Goal: Information Seeking & Learning: Find specific fact

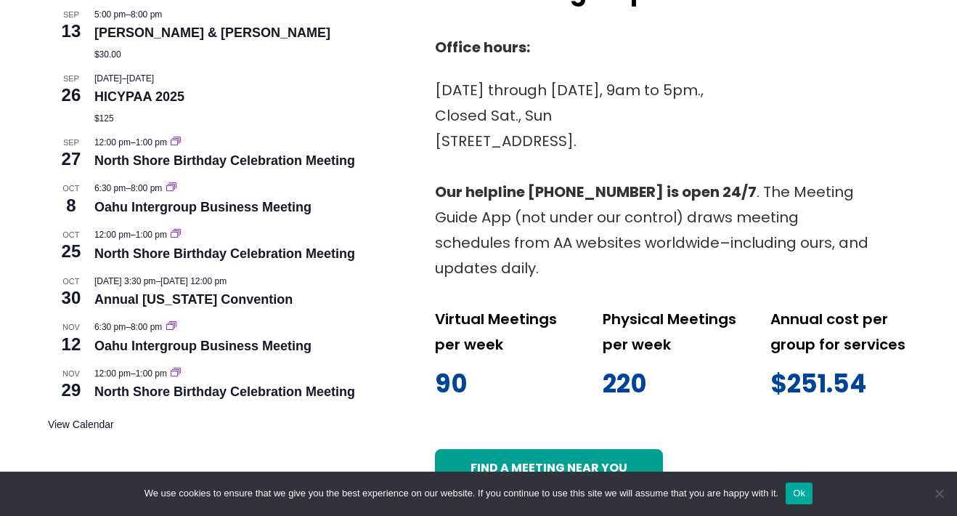
scroll to position [763, 0]
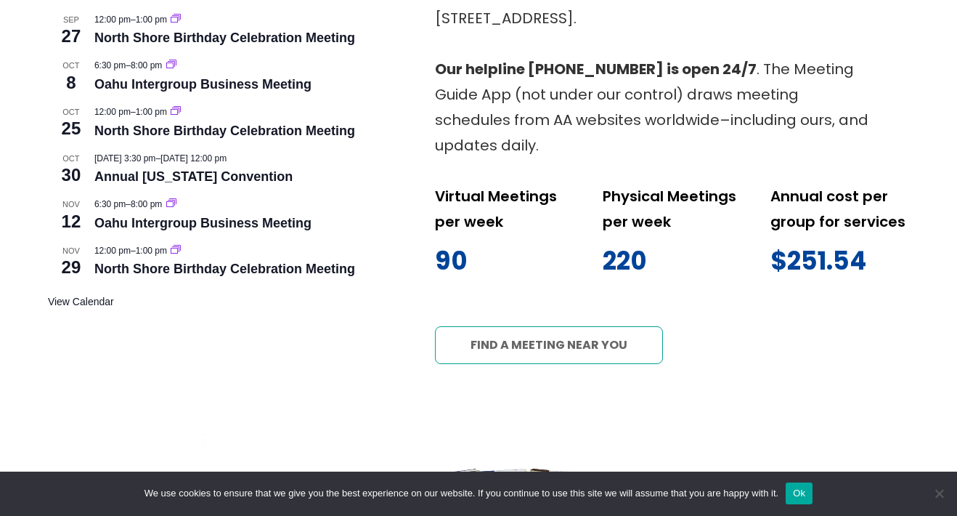
click at [571, 352] on link "Find a meeting near you" at bounding box center [549, 345] width 229 height 38
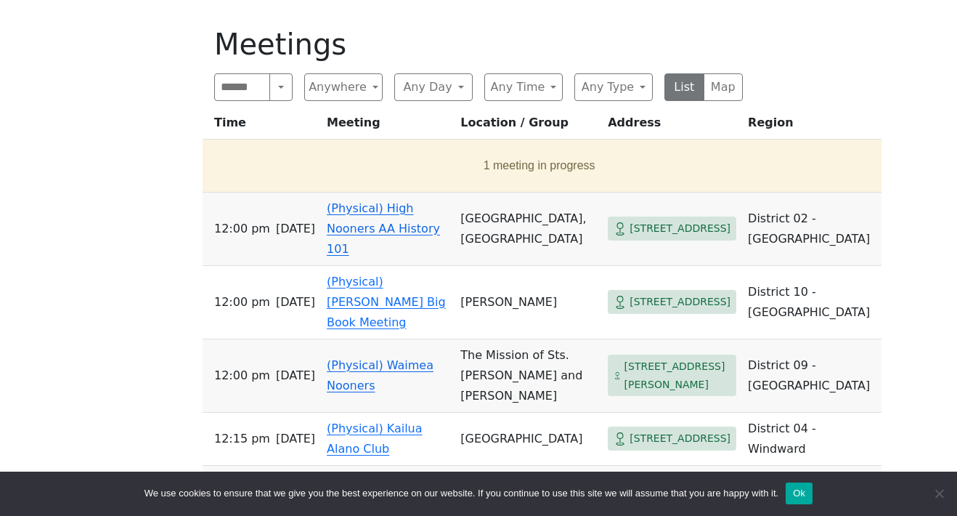
scroll to position [548, 0]
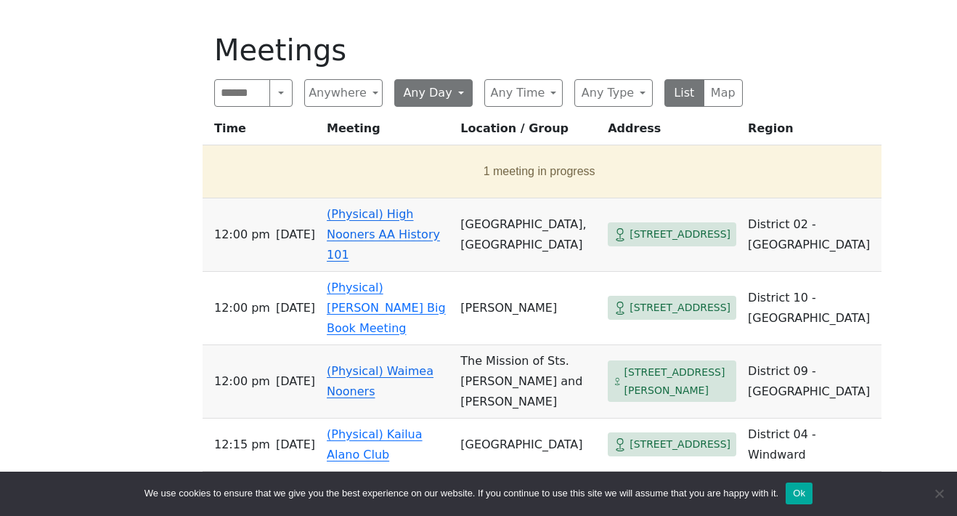
click at [449, 94] on button "Any Day" at bounding box center [433, 93] width 78 height 28
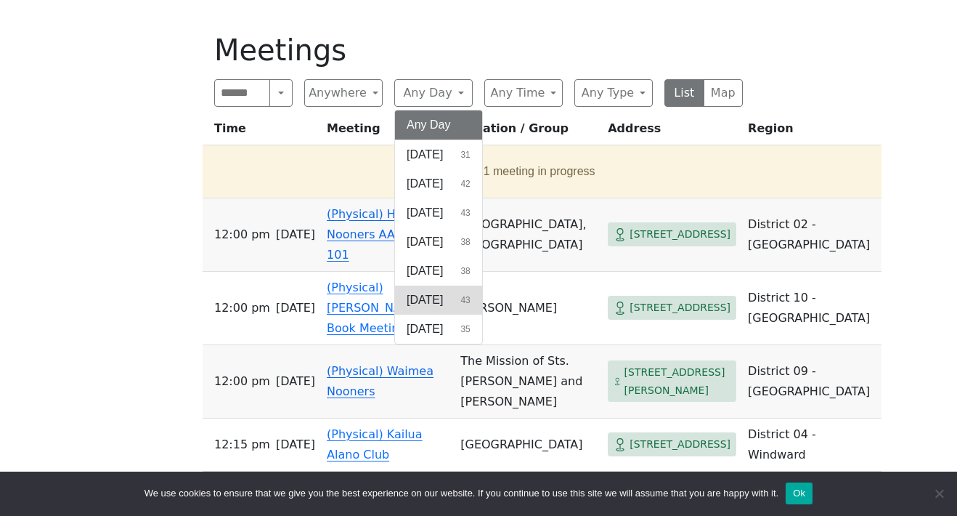
click at [441, 294] on button "[DATE] 43" at bounding box center [438, 299] width 87 height 29
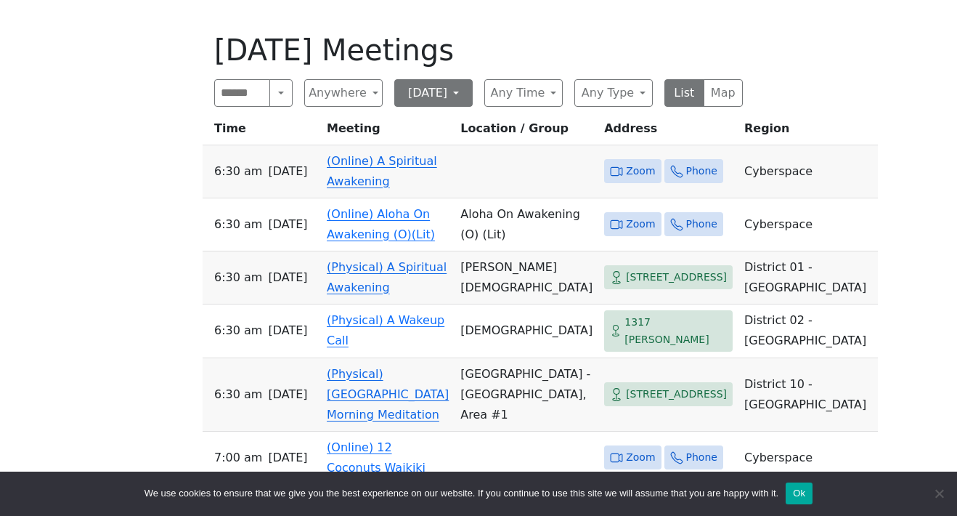
click at [444, 99] on button "[DATE]" at bounding box center [433, 93] width 78 height 28
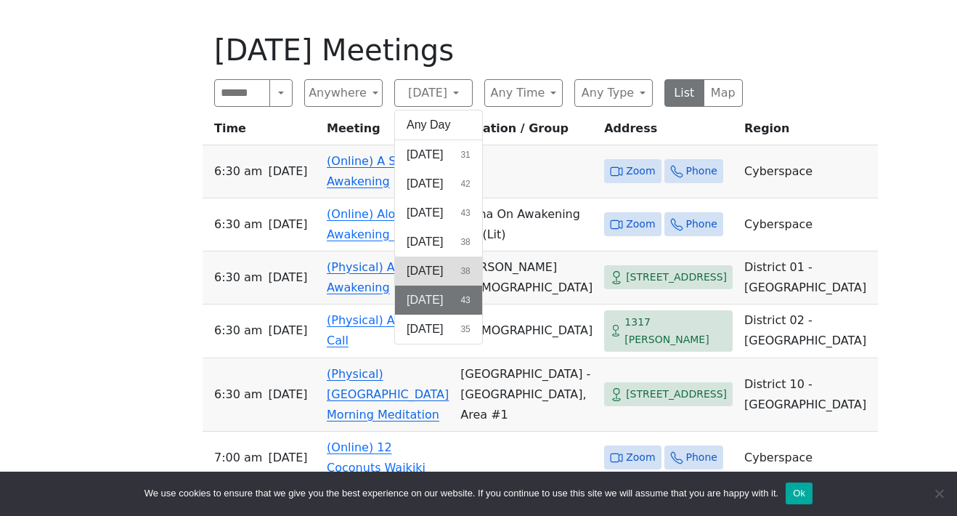
click at [431, 266] on span "[DATE]" at bounding box center [425, 270] width 36 height 17
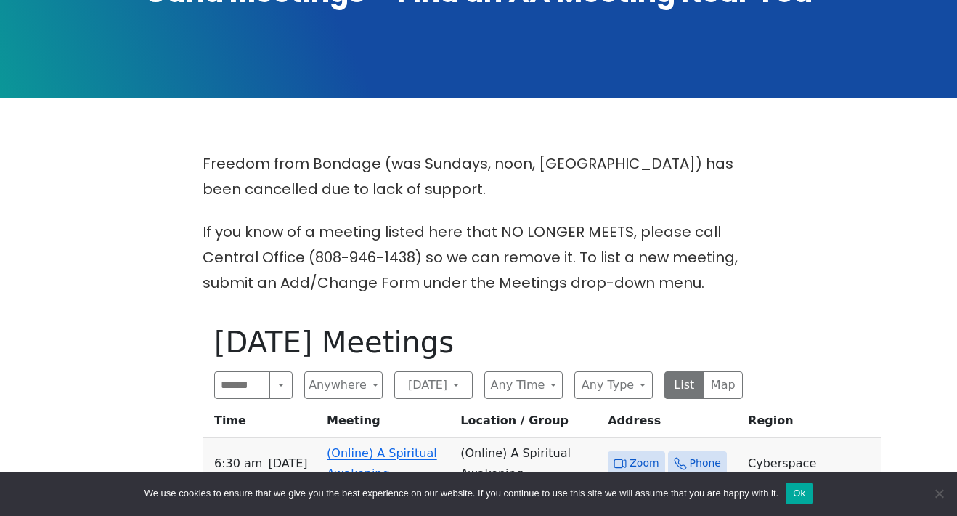
scroll to position [262, 0]
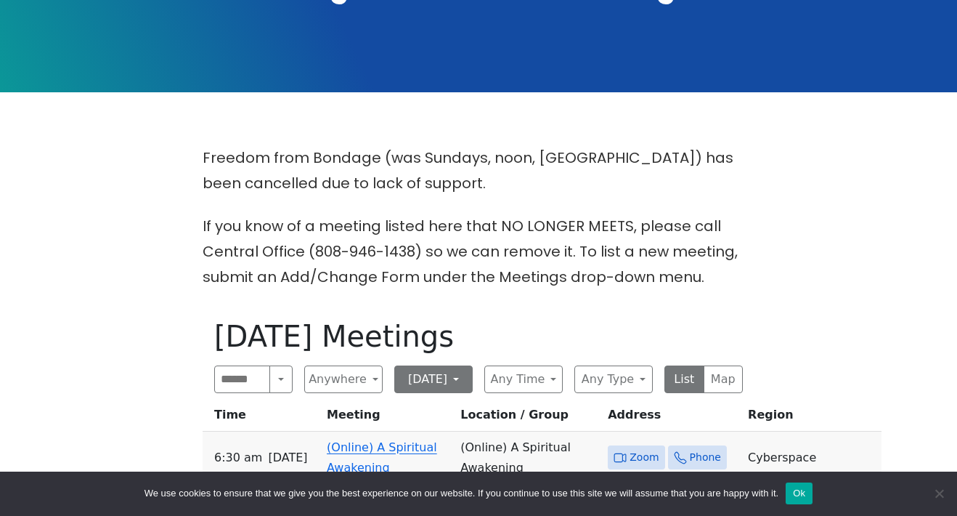
click at [469, 379] on button "[DATE]" at bounding box center [433, 379] width 78 height 28
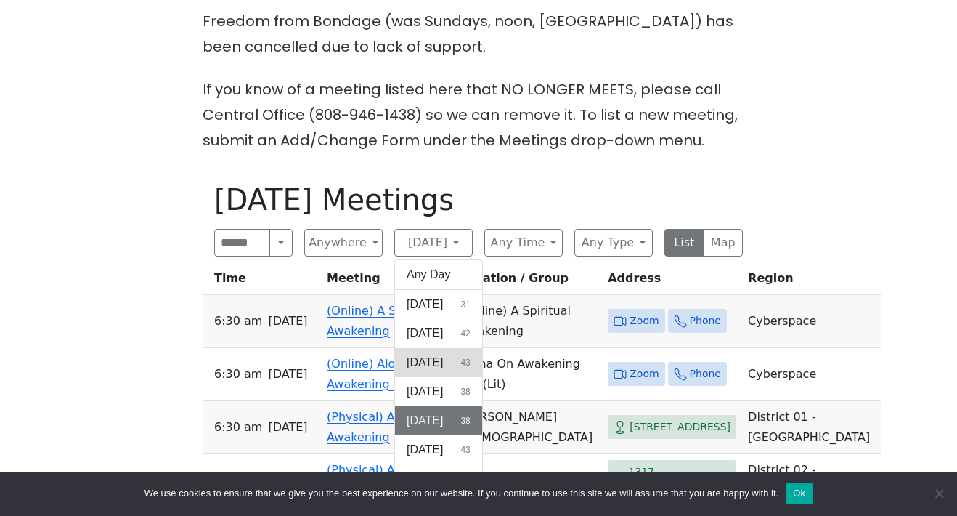
scroll to position [400, 0]
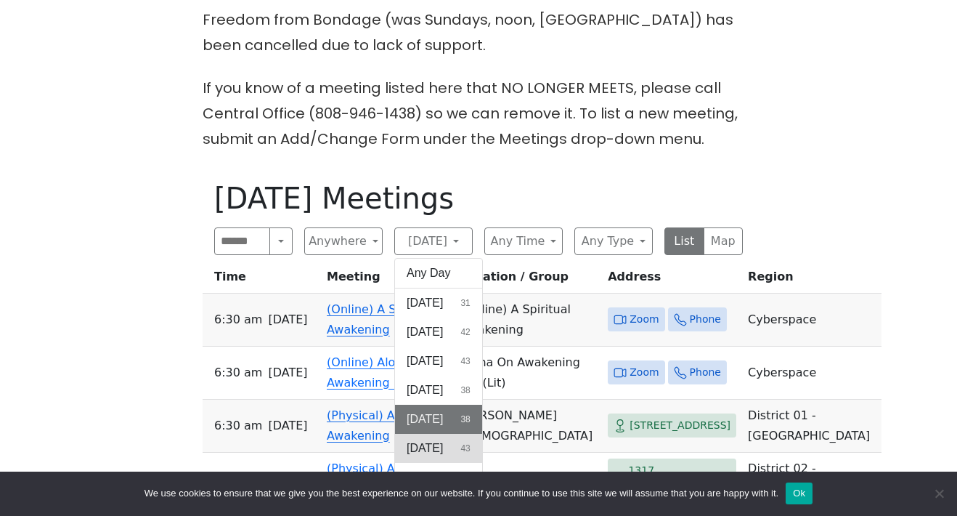
click at [442, 441] on button "[DATE] 43" at bounding box center [438, 447] width 87 height 29
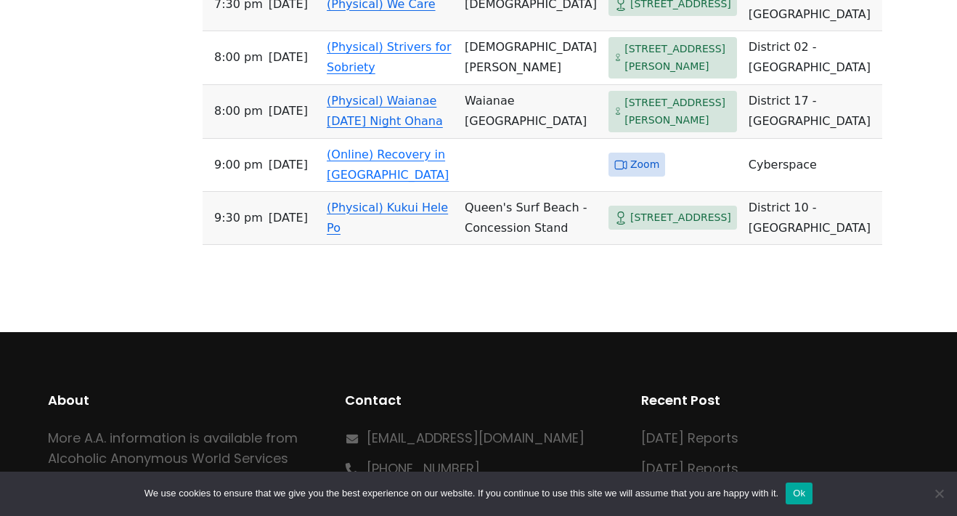
scroll to position [2299, 0]
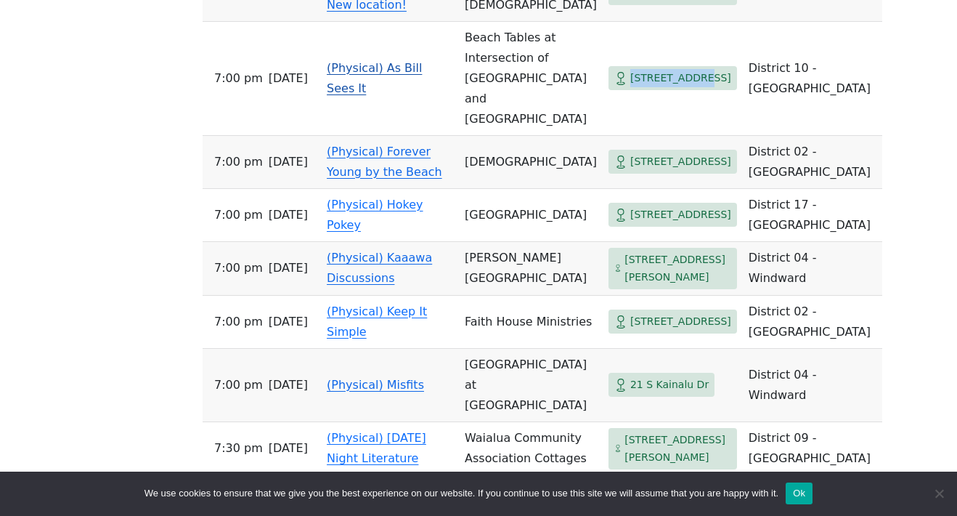
drag, startPoint x: 616, startPoint y: 346, endPoint x: 599, endPoint y: 327, distance: 26.2
click at [630, 87] on span "[STREET_ADDRESS]" at bounding box center [680, 78] width 101 height 18
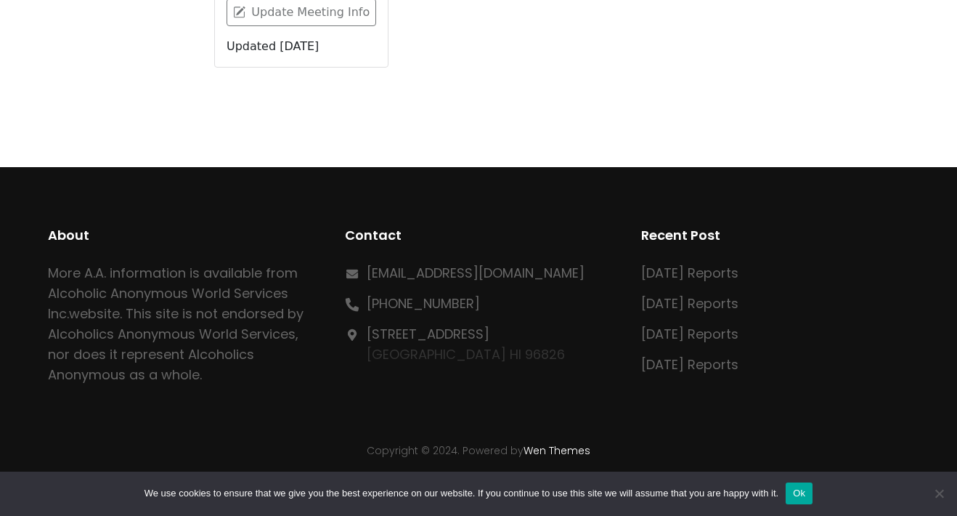
scroll to position [569, 0]
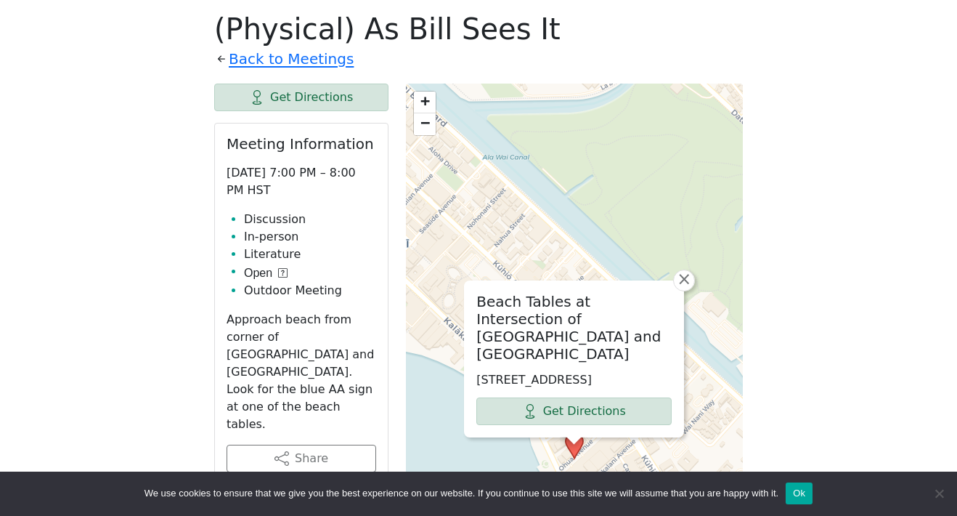
drag, startPoint x: 510, startPoint y: 378, endPoint x: 477, endPoint y: 360, distance: 37.7
click at [477, 371] on p "[STREET_ADDRESS]" at bounding box center [573, 379] width 195 height 17
copy p "[STREET_ADDRESS]"
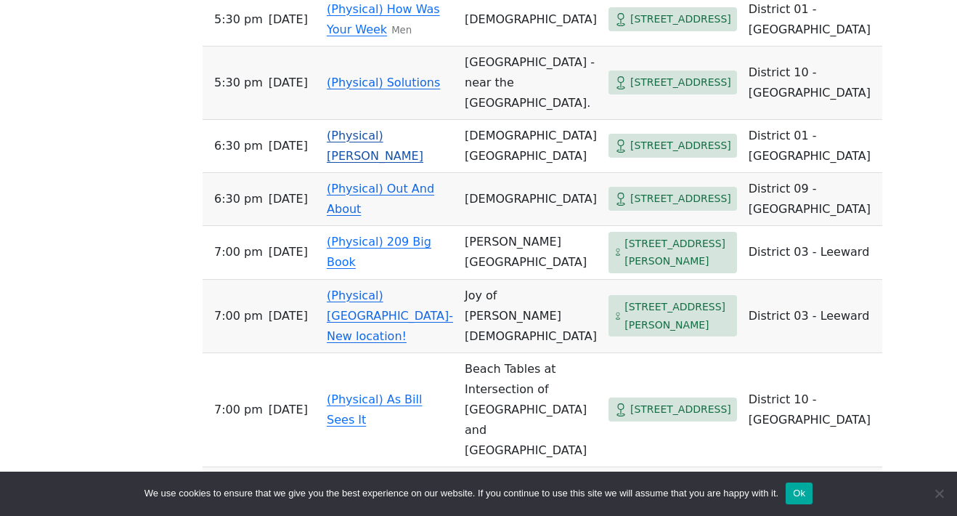
scroll to position [1997, 0]
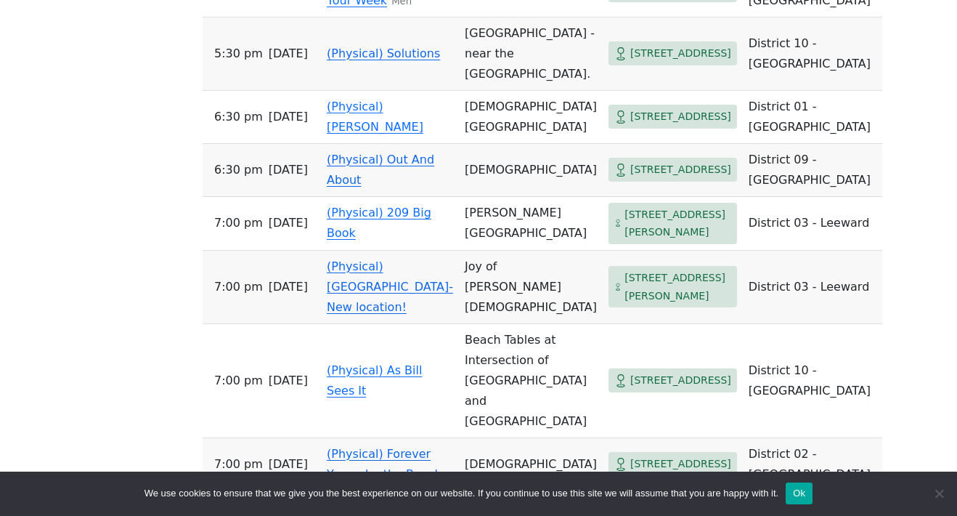
drag, startPoint x: 660, startPoint y: 294, endPoint x: 594, endPoint y: 272, distance: 69.6
click at [608, 65] on span "[STREET_ADDRESS]" at bounding box center [672, 53] width 129 height 24
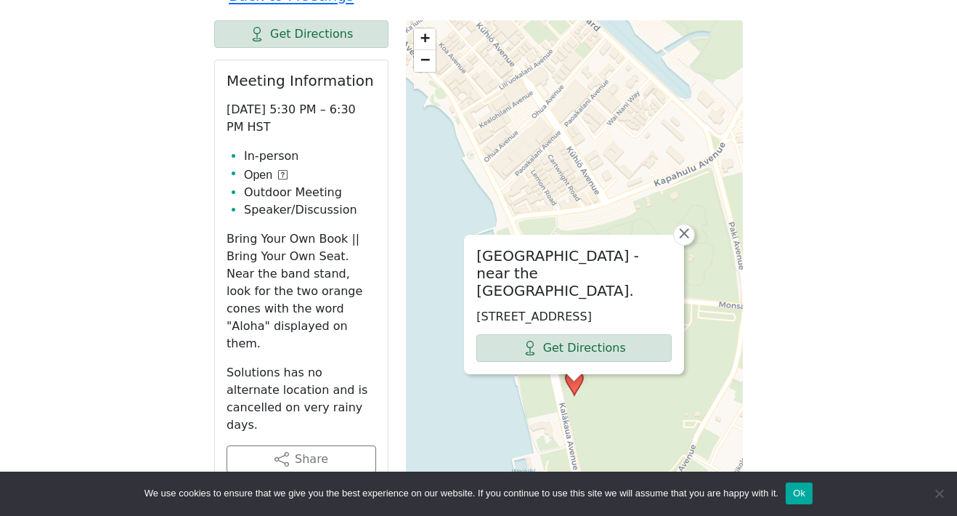
scroll to position [706, 0]
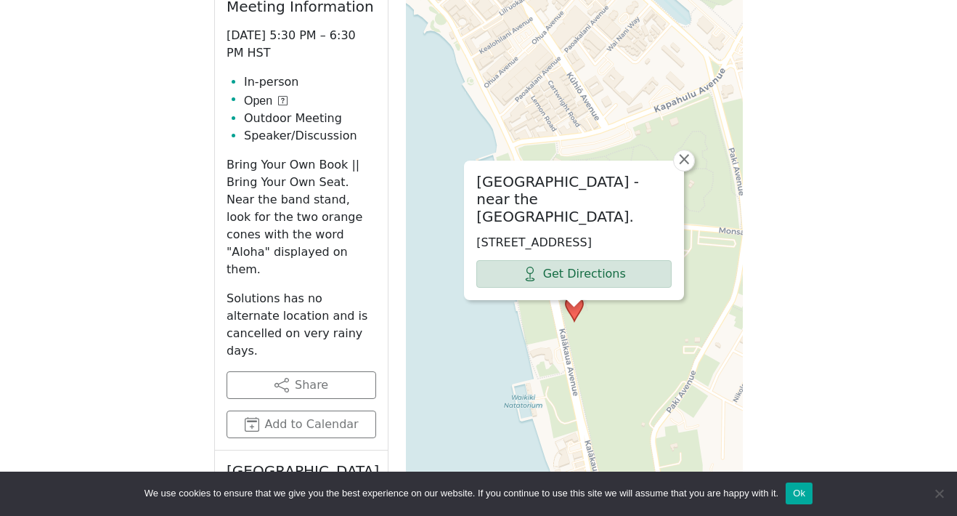
drag, startPoint x: 537, startPoint y: 245, endPoint x: 476, endPoint y: 226, distance: 63.8
click at [476, 226] on div "[GEOGRAPHIC_DATA] - near the [GEOGRAPHIC_DATA] [STREET_ADDRESS] Get Directions" at bounding box center [574, 230] width 219 height 138
copy p "[STREET_ADDRESS]"
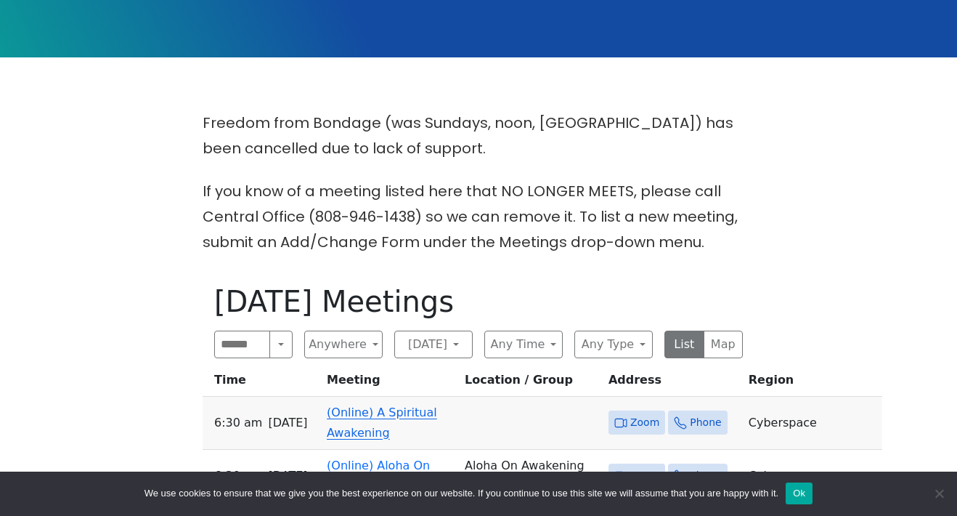
scroll to position [308, 0]
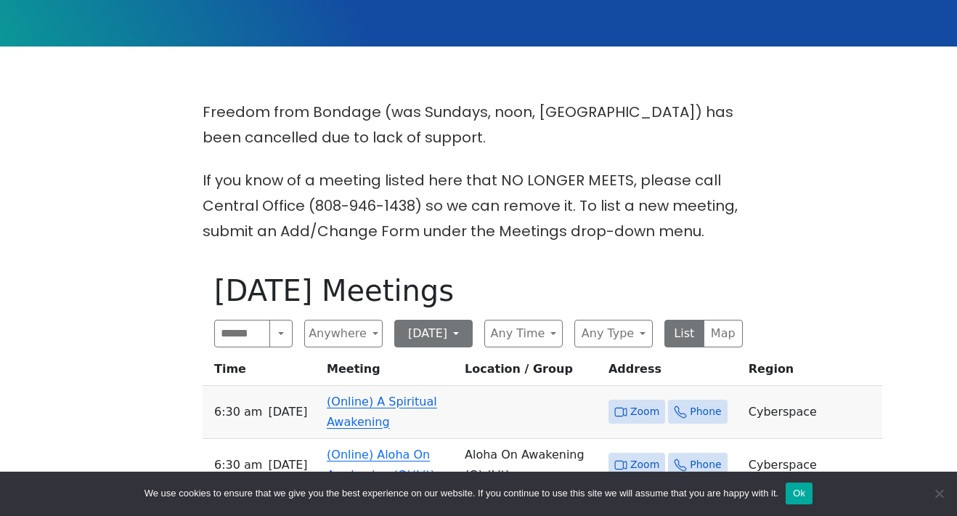
click at [453, 330] on button "[DATE]" at bounding box center [433, 333] width 78 height 28
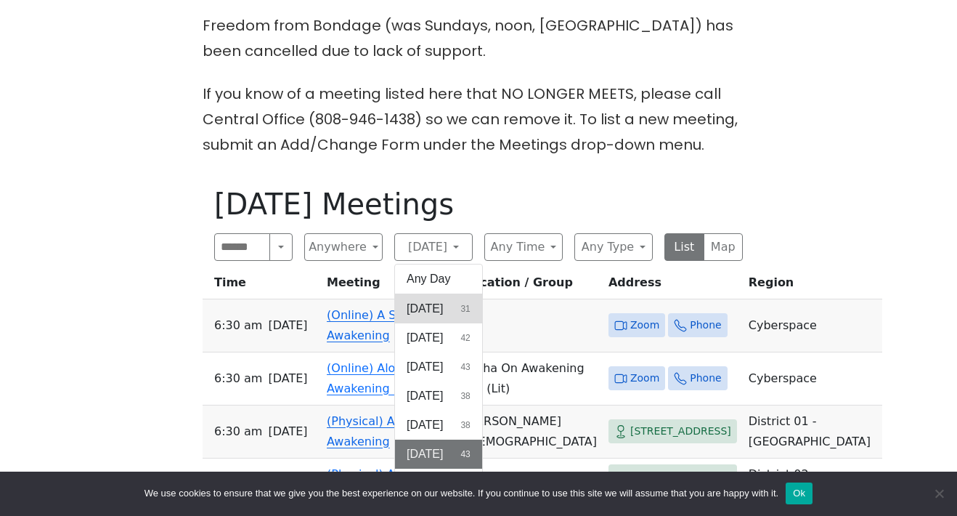
scroll to position [395, 0]
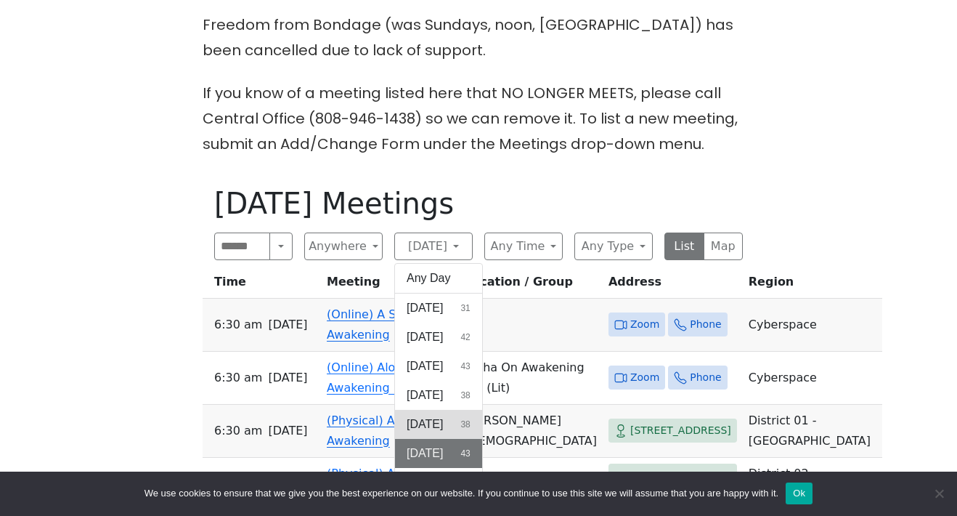
click at [443, 425] on span "[DATE]" at bounding box center [425, 423] width 36 height 17
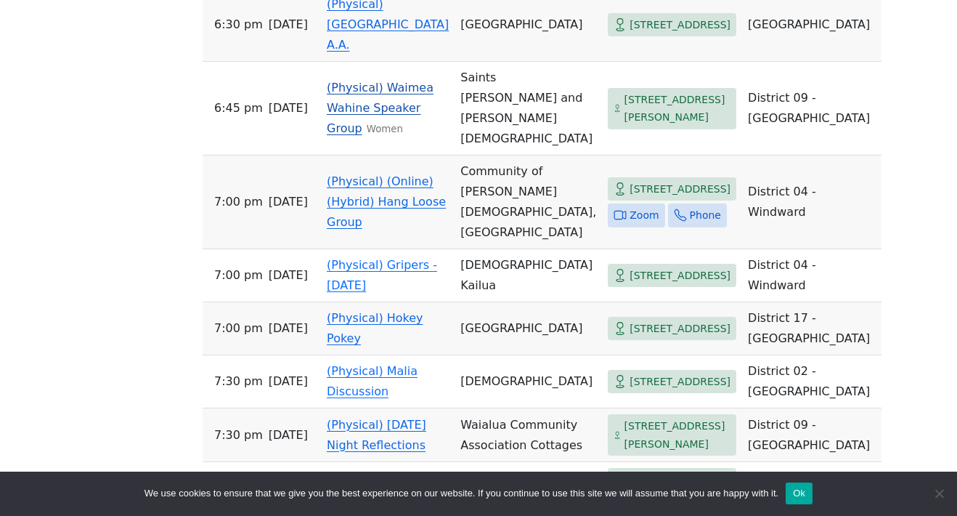
scroll to position [2250, 0]
